Goal: Subscribe to service/newsletter

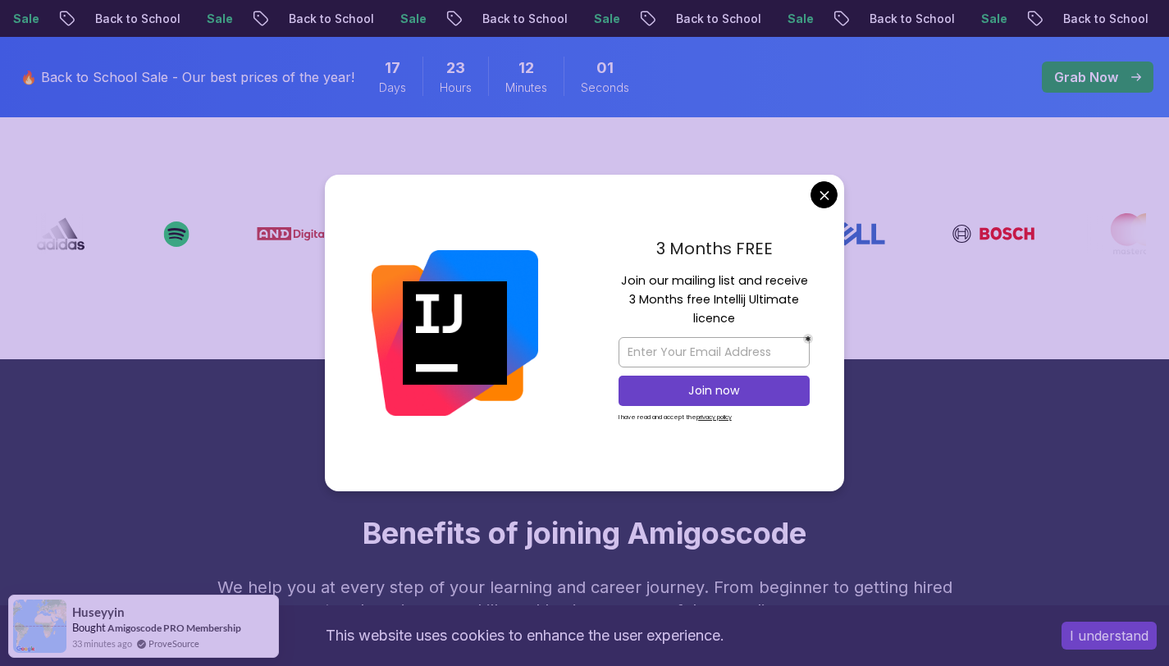
scroll to position [650, 0]
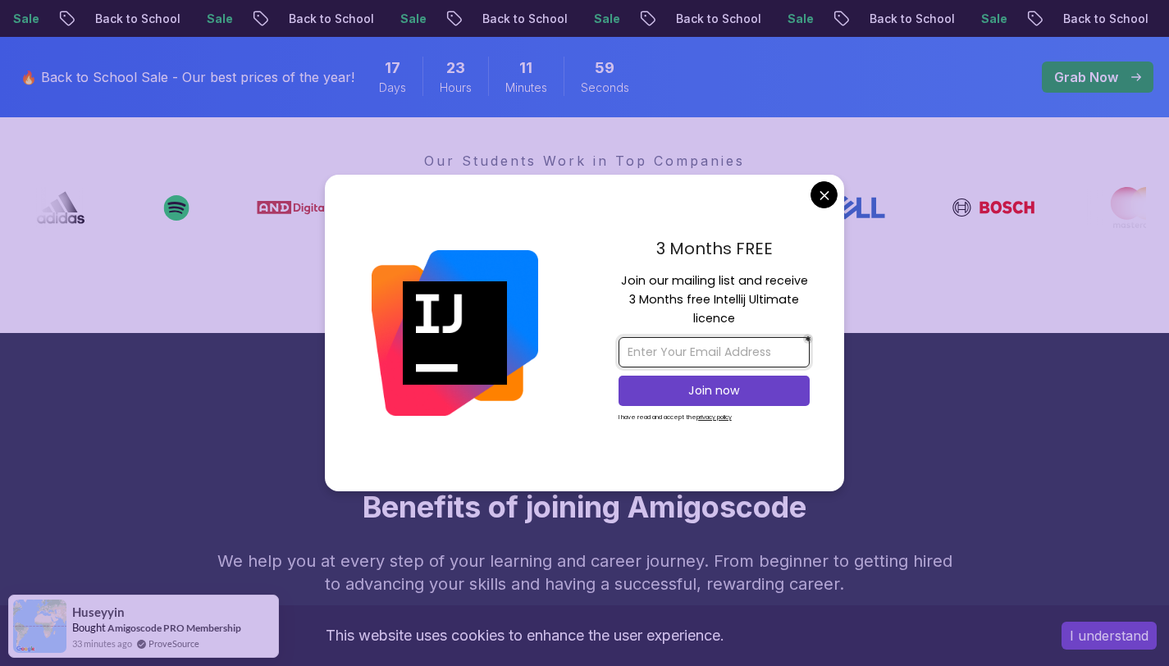
click at [682, 353] on input "email" at bounding box center [714, 352] width 191 height 30
click at [723, 349] on input "autonomous@" at bounding box center [714, 352] width 191 height 30
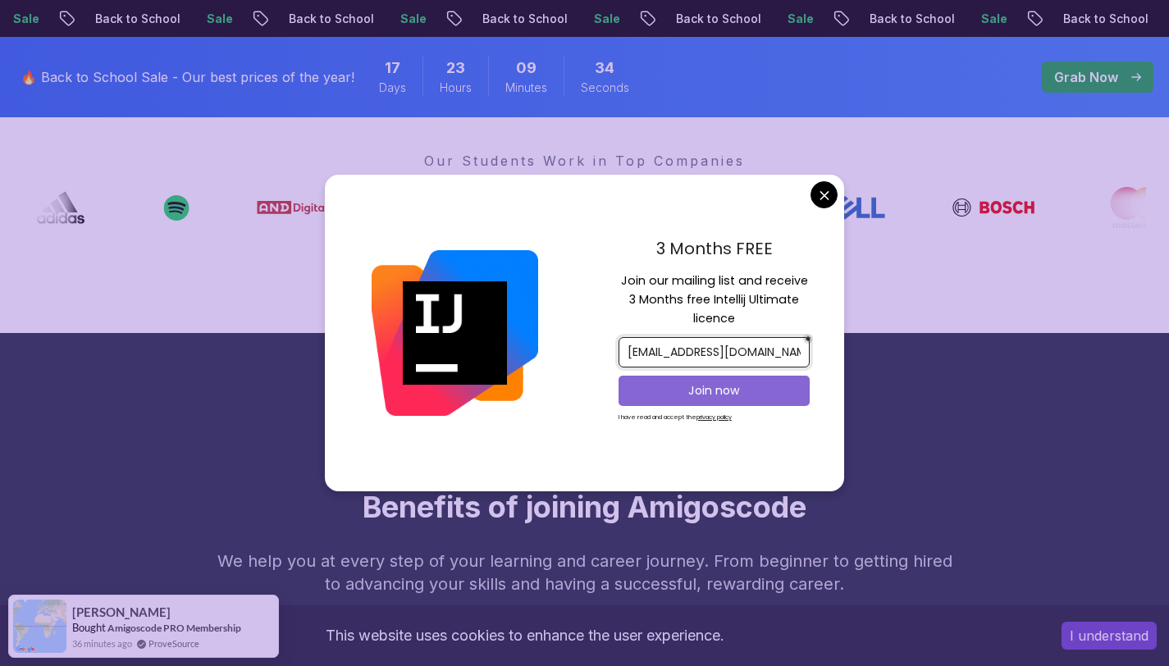
type input "autonomous@cypcode.com"
click at [683, 392] on p "Join now" at bounding box center [714, 390] width 155 height 16
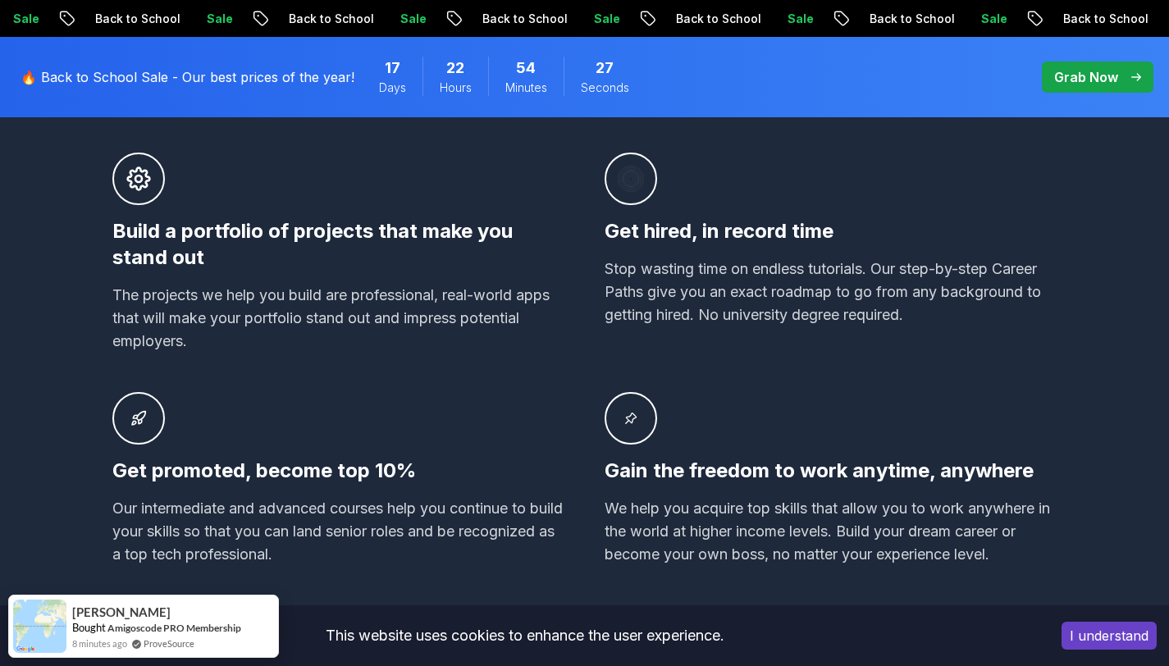
scroll to position [1148, 0]
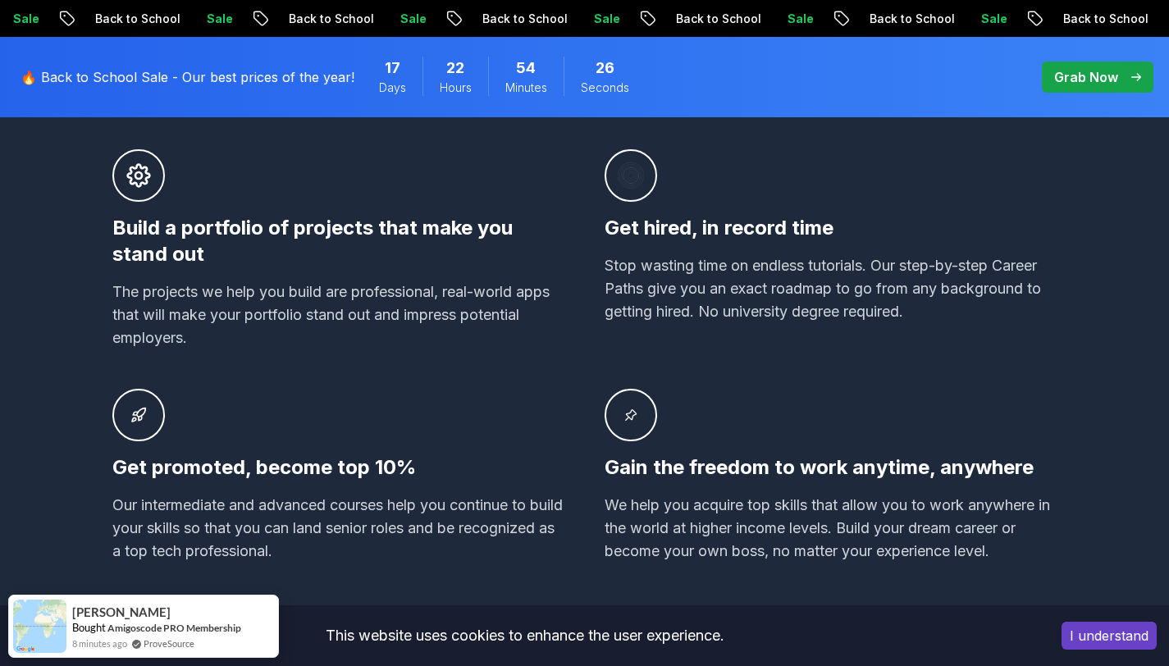
click at [1111, 632] on button "I understand" at bounding box center [1108, 636] width 95 height 28
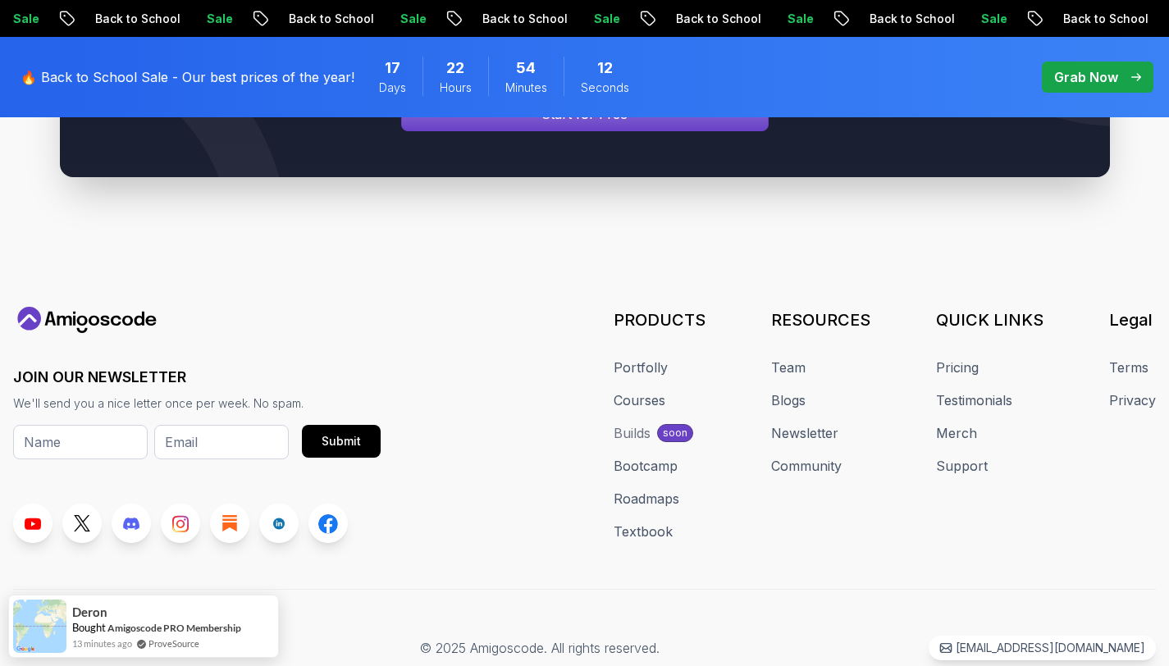
scroll to position [6326, 0]
